Goal: Obtain resource: Download file/media

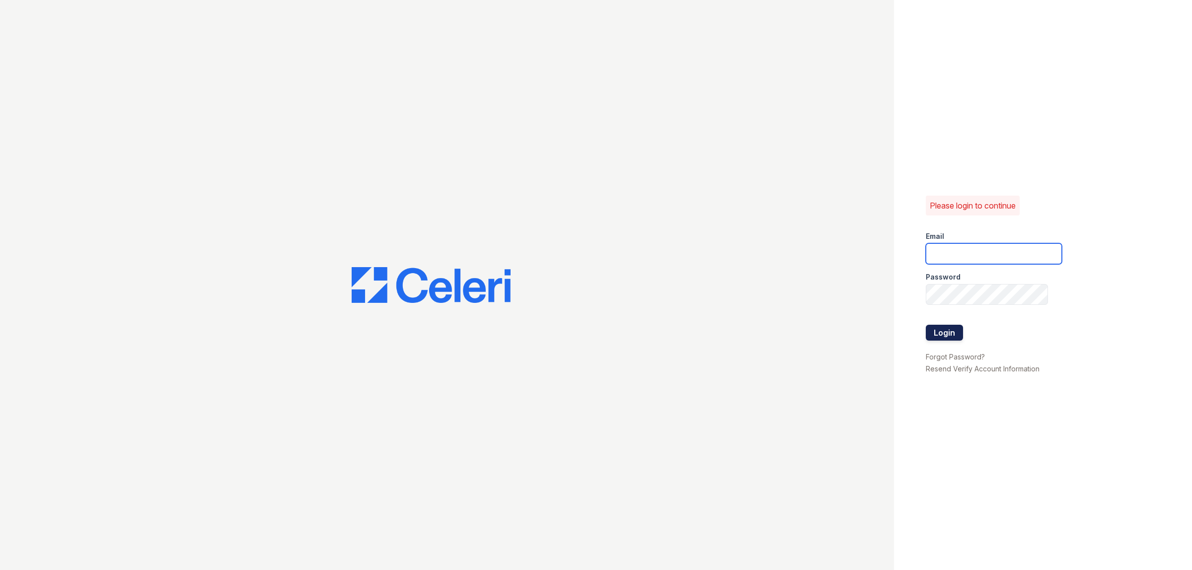
type input "[EMAIL_ADDRESS][DOMAIN_NAME]"
click at [944, 329] on button "Login" at bounding box center [944, 333] width 37 height 16
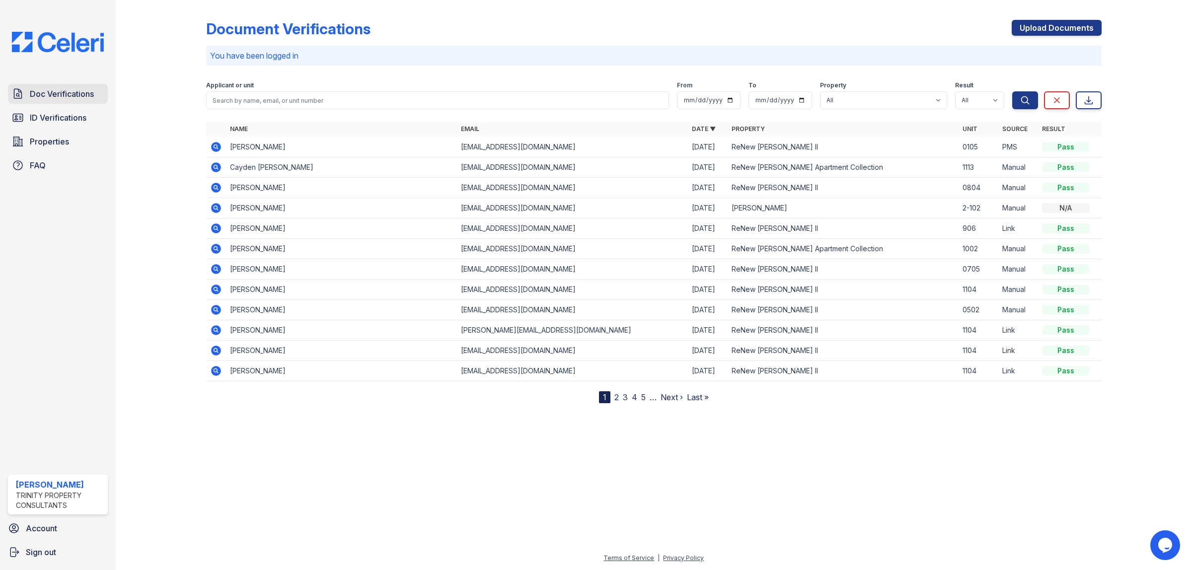
click at [62, 98] on span "Doc Verifications" at bounding box center [62, 94] width 64 height 12
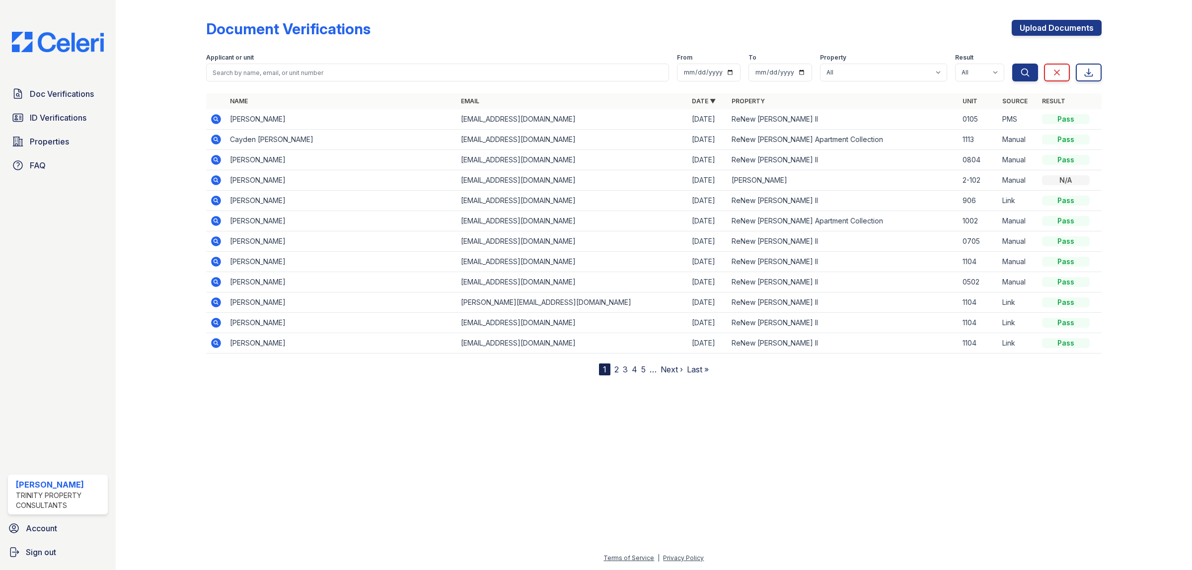
click at [216, 117] on icon at bounding box center [216, 119] width 12 height 12
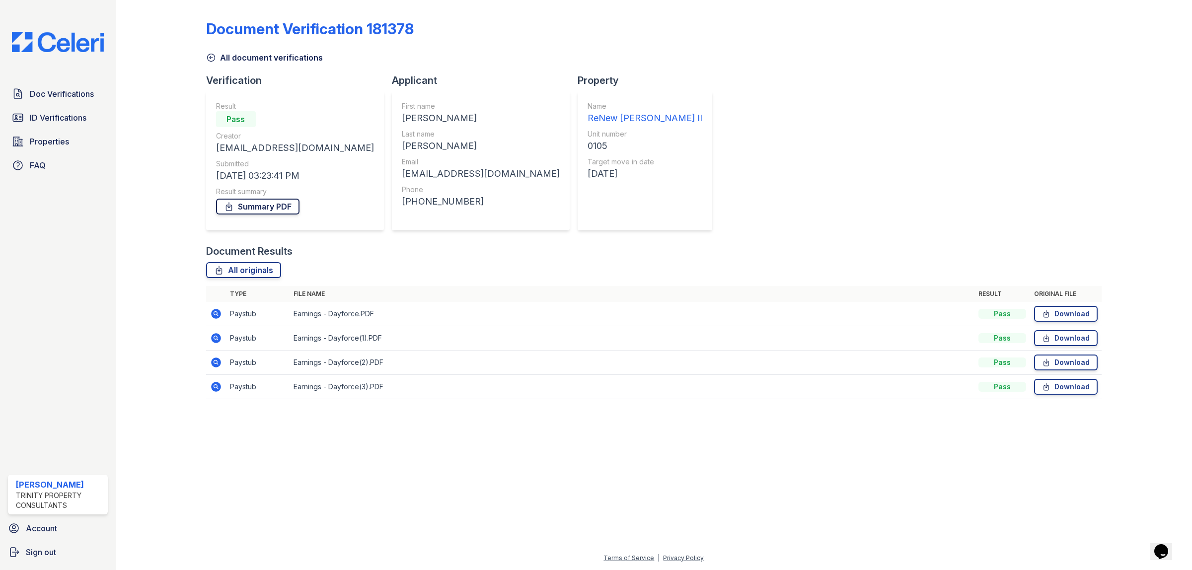
click at [240, 207] on link "Summary PDF" at bounding box center [257, 207] width 83 height 16
